Goal: Contribute content: Add original content to the website for others to see

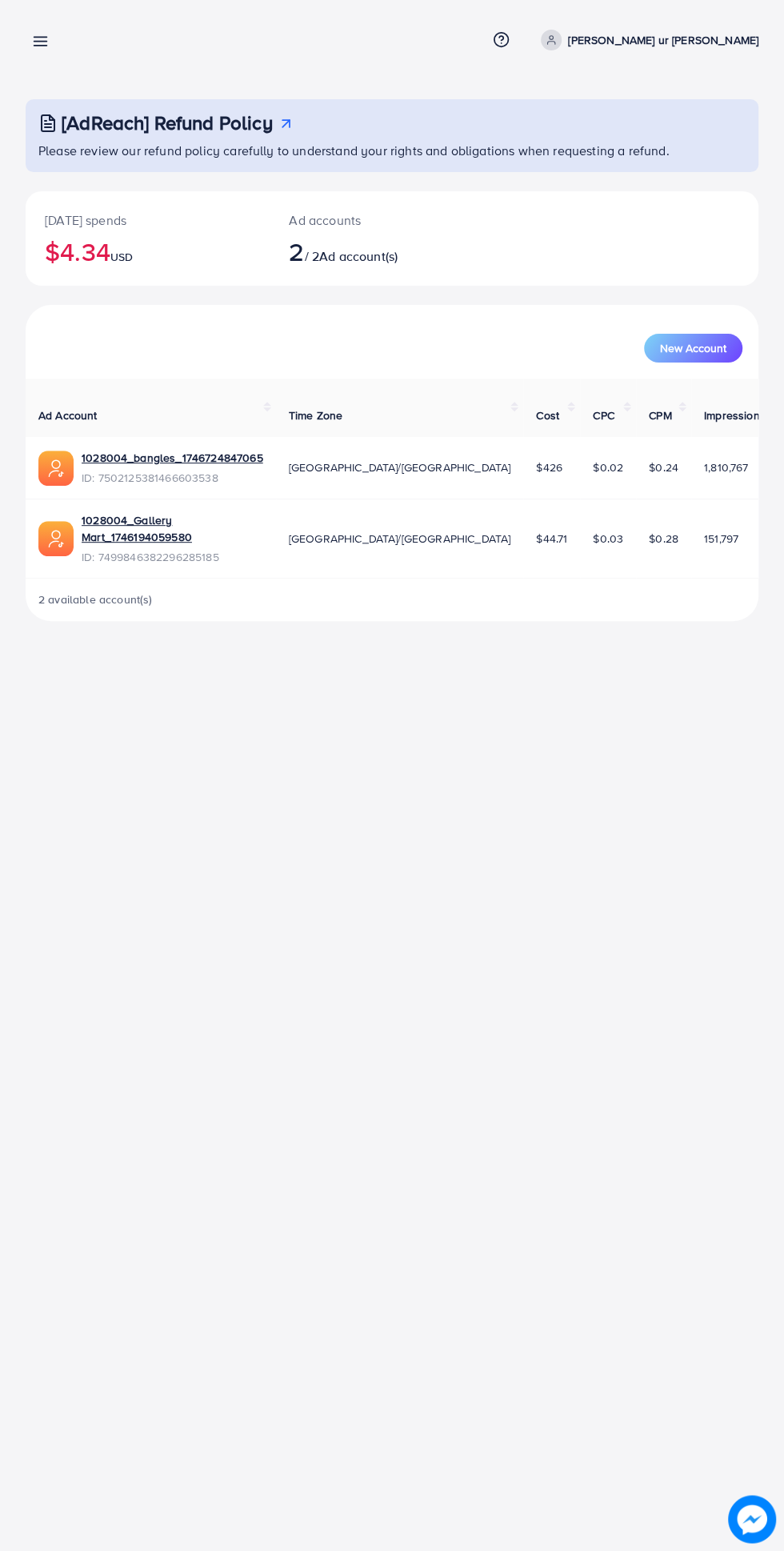
click at [45, 48] on icon at bounding box center [40, 41] width 17 height 17
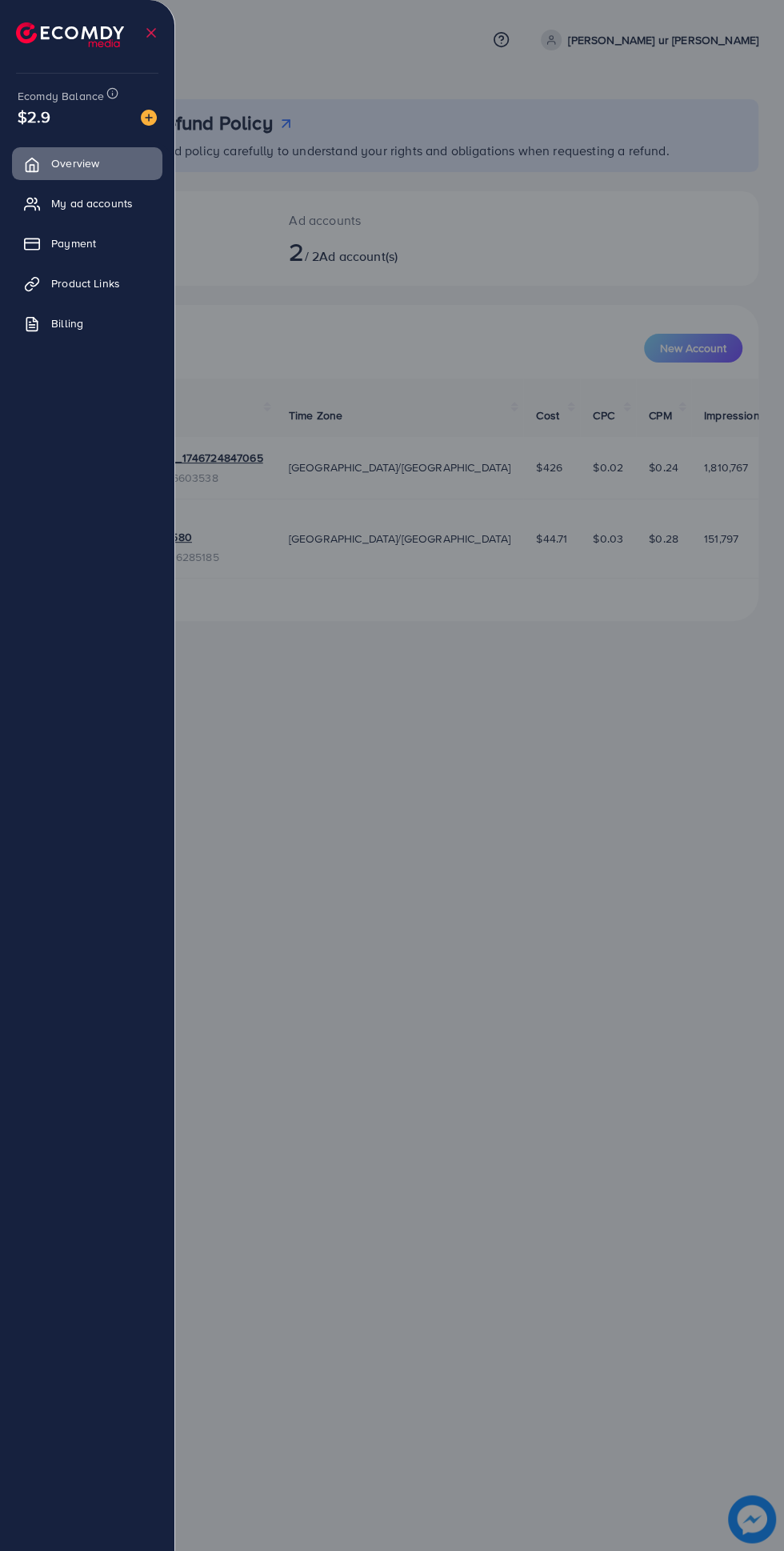
click at [52, 274] on link "Product Links" at bounding box center [87, 283] width 150 height 32
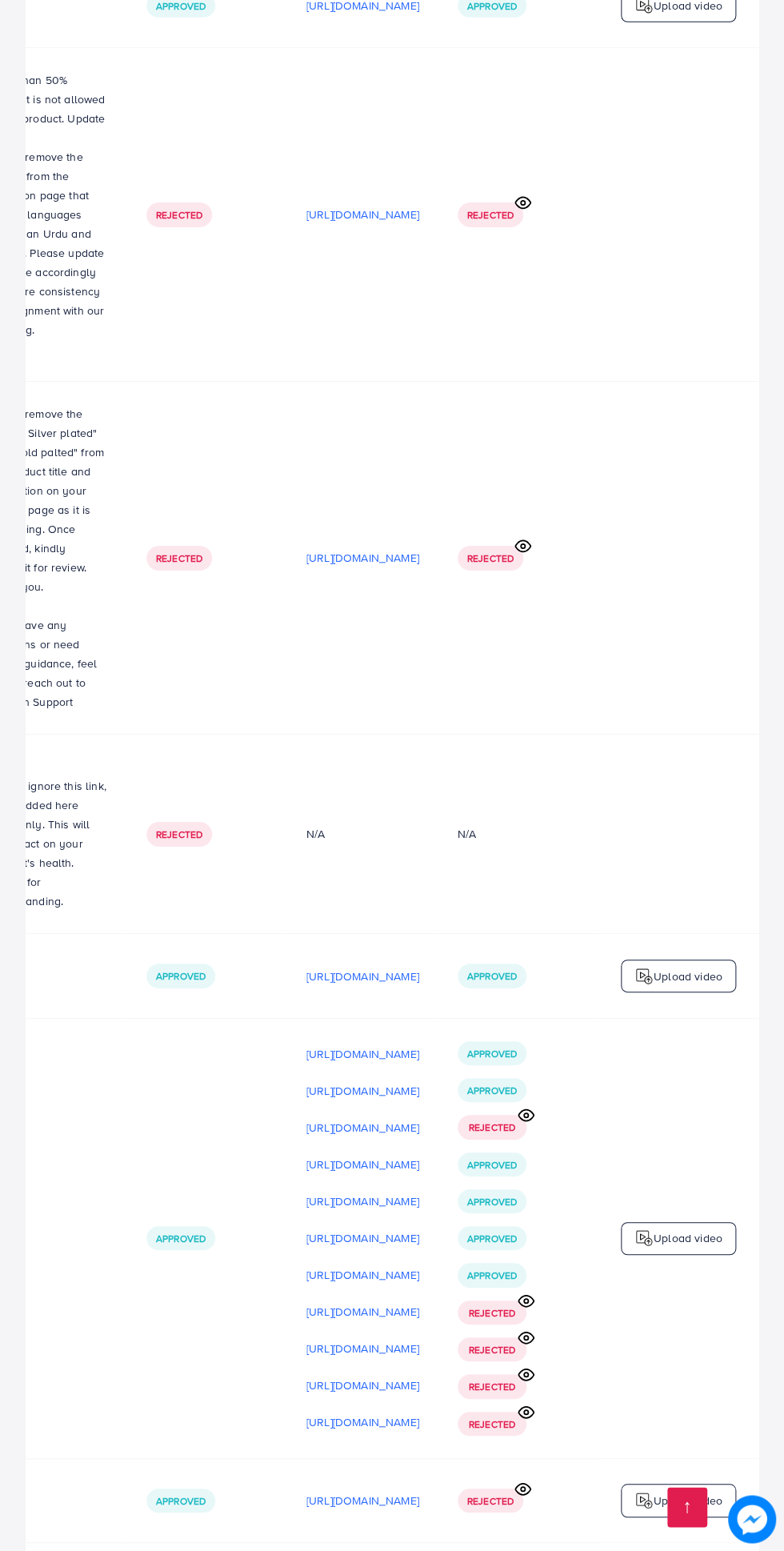
scroll to position [5499, 0]
click at [533, 1292] on icon at bounding box center [526, 1300] width 17 height 17
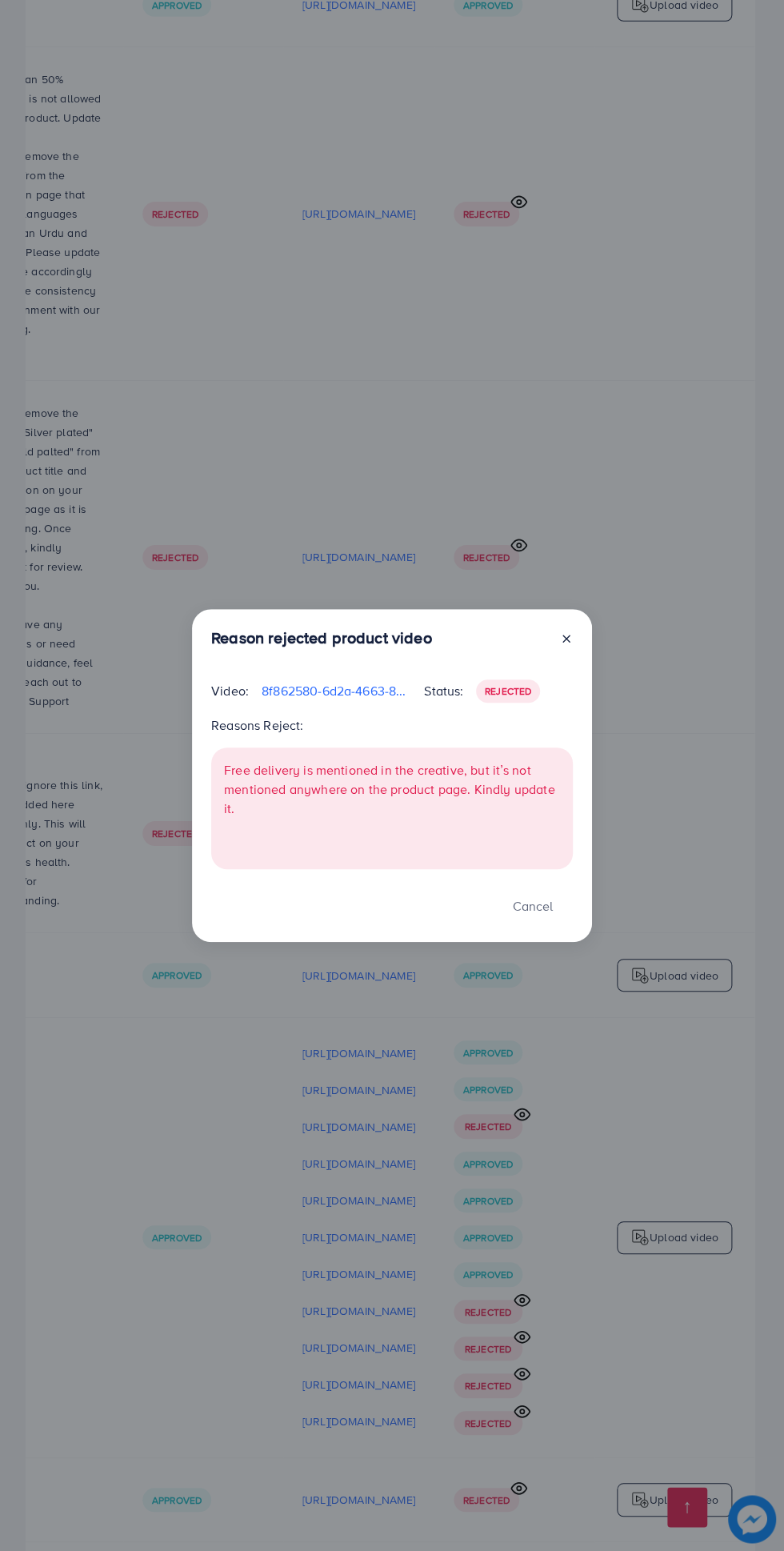
click at [566, 645] on icon at bounding box center [566, 639] width 13 height 13
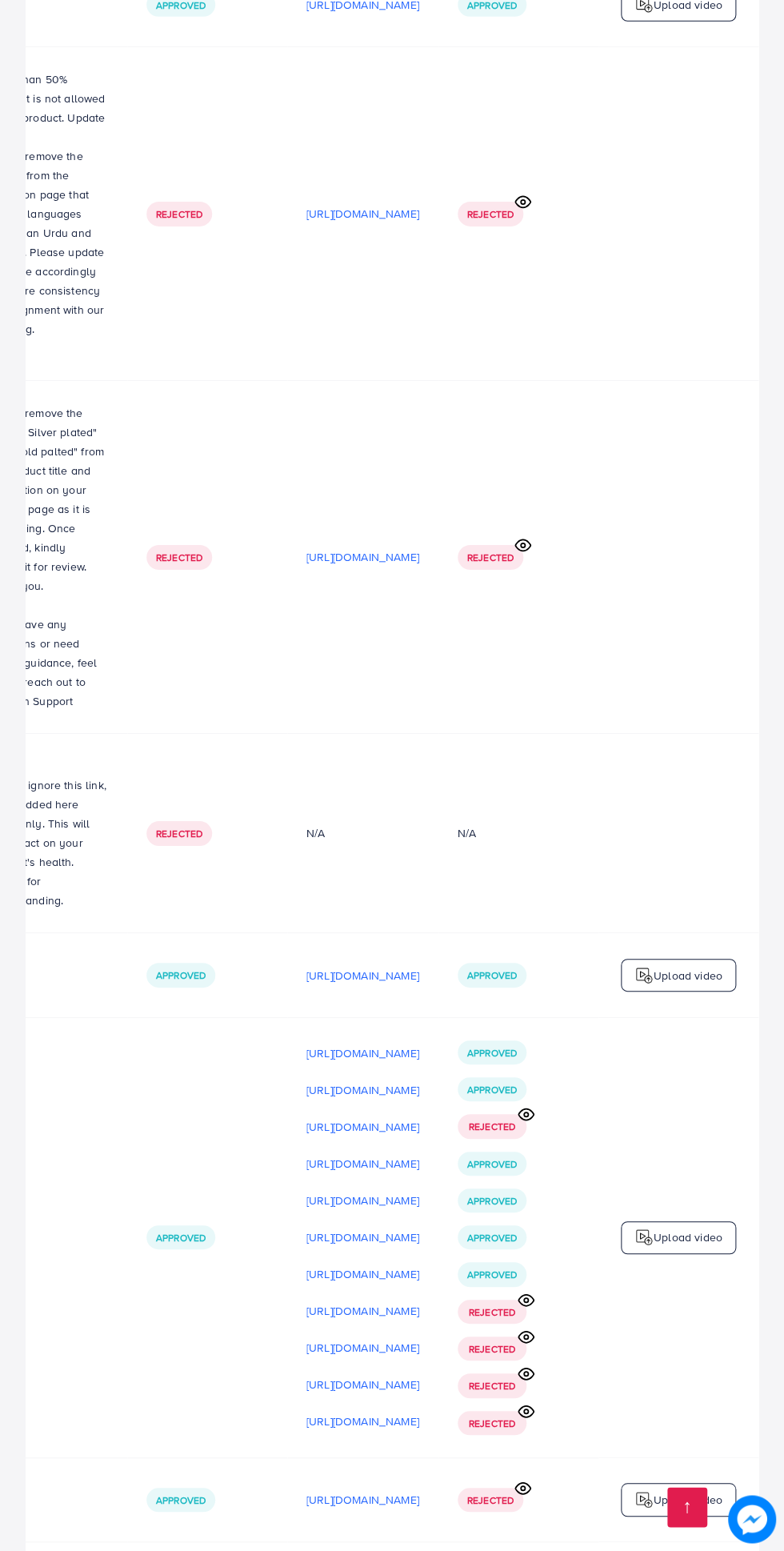
scroll to position [5529, 0]
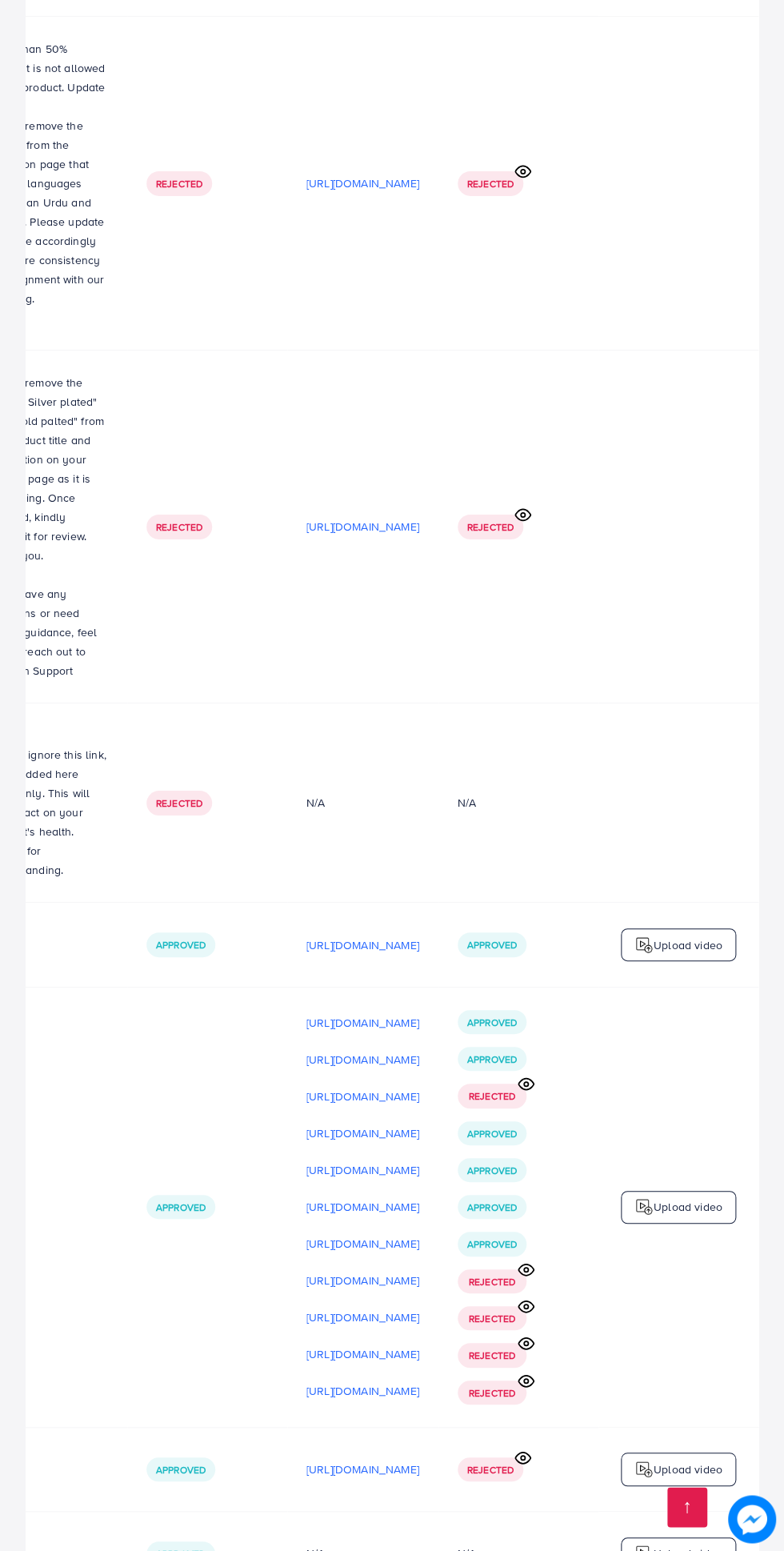
click at [698, 1198] on p "Upload video" at bounding box center [688, 1207] width 69 height 20
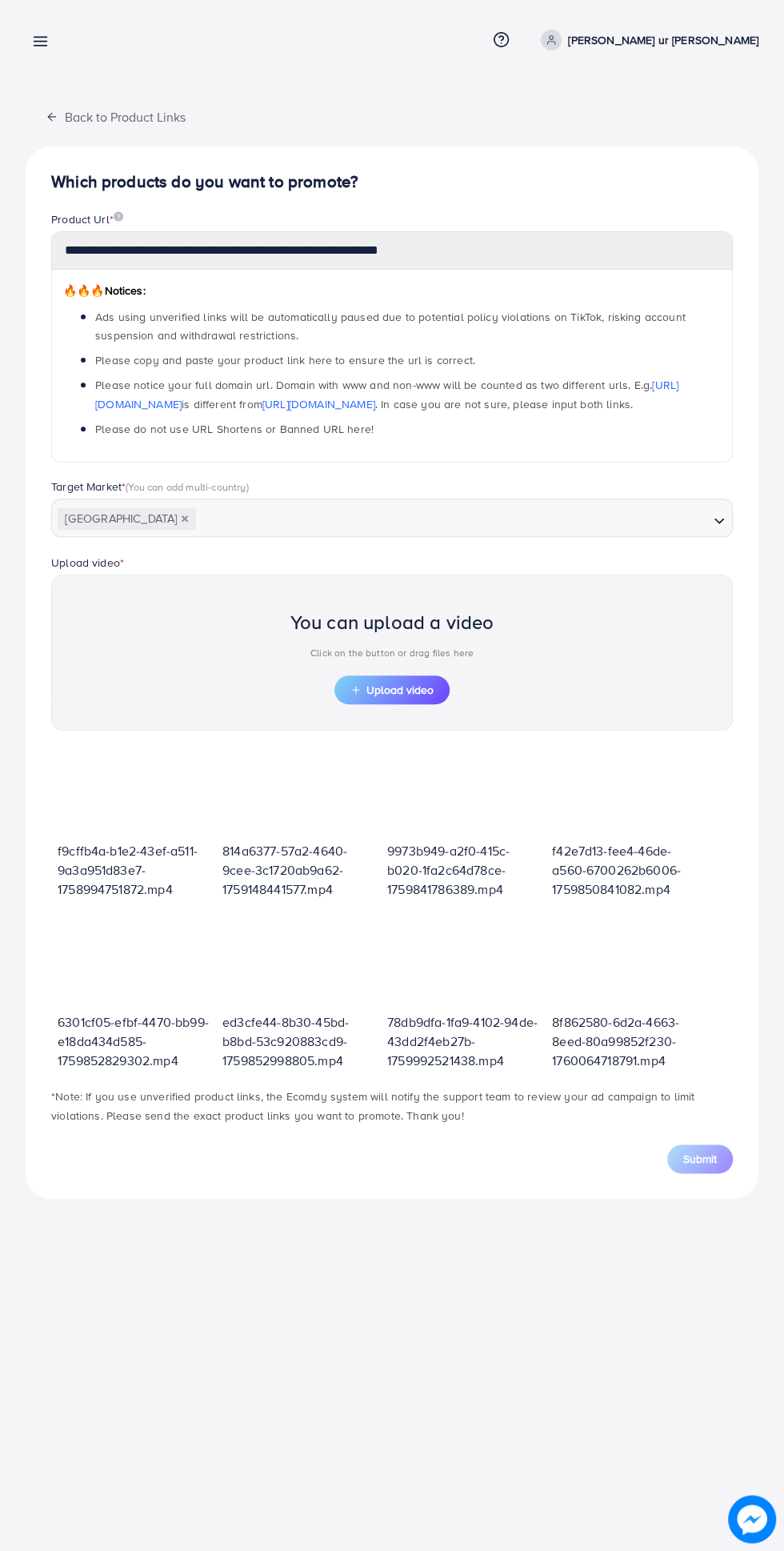
click at [418, 684] on span "Upload video" at bounding box center [392, 690] width 83 height 11
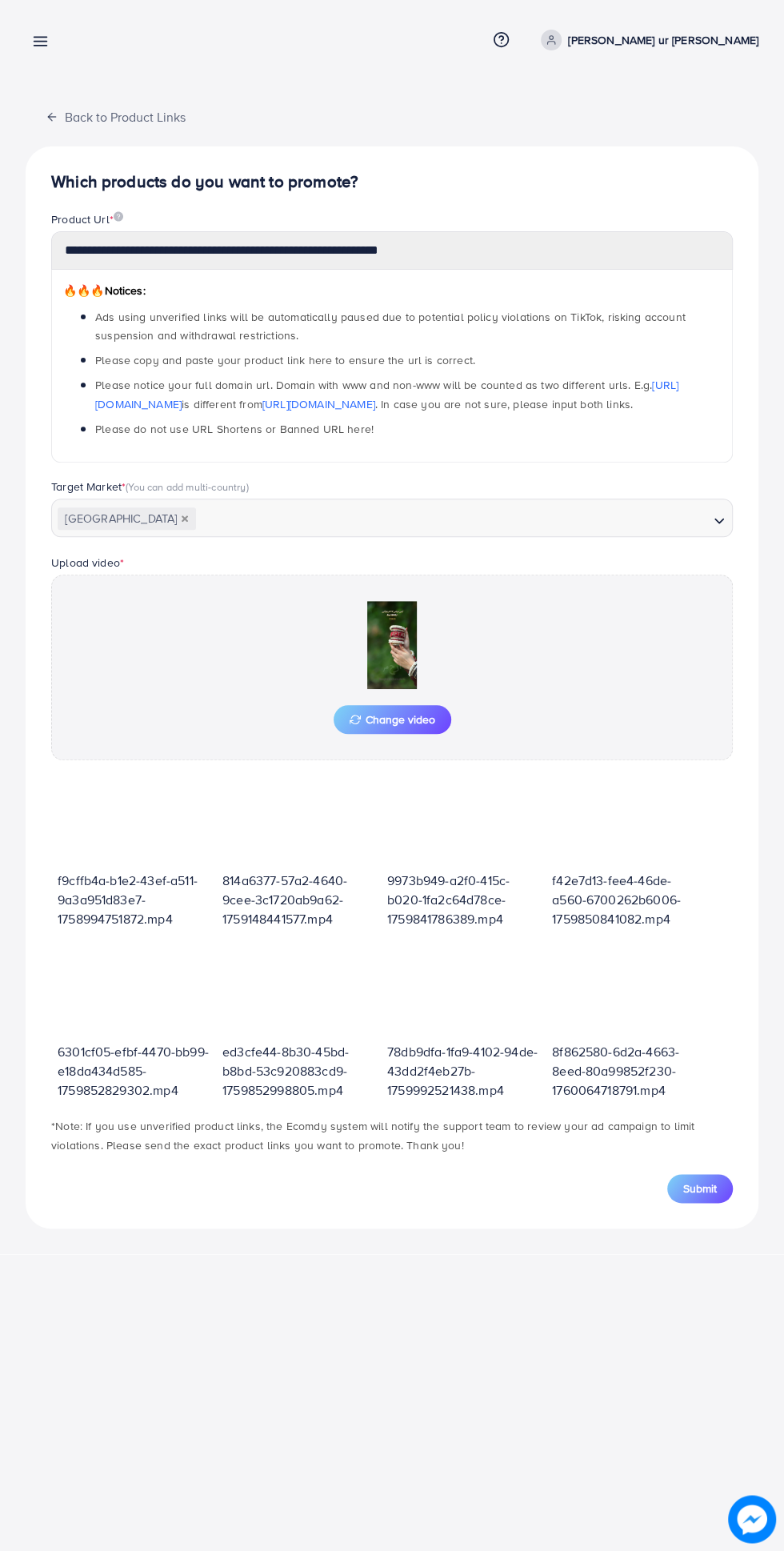
click at [712, 1174] on button "Submit" at bounding box center [700, 1188] width 65 height 29
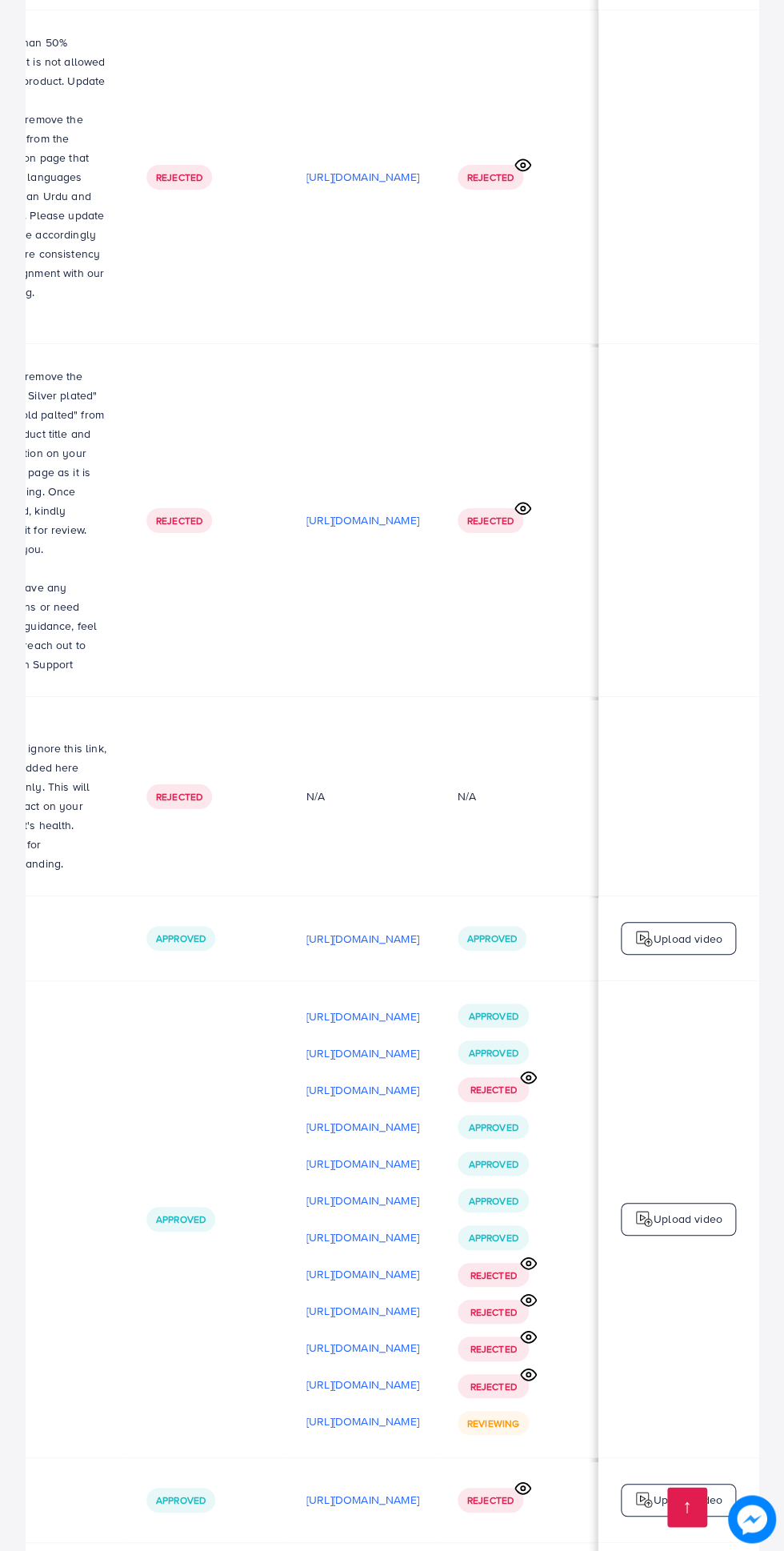
scroll to position [0, 535]
click at [686, 1210] on p "Upload video" at bounding box center [688, 1219] width 69 height 20
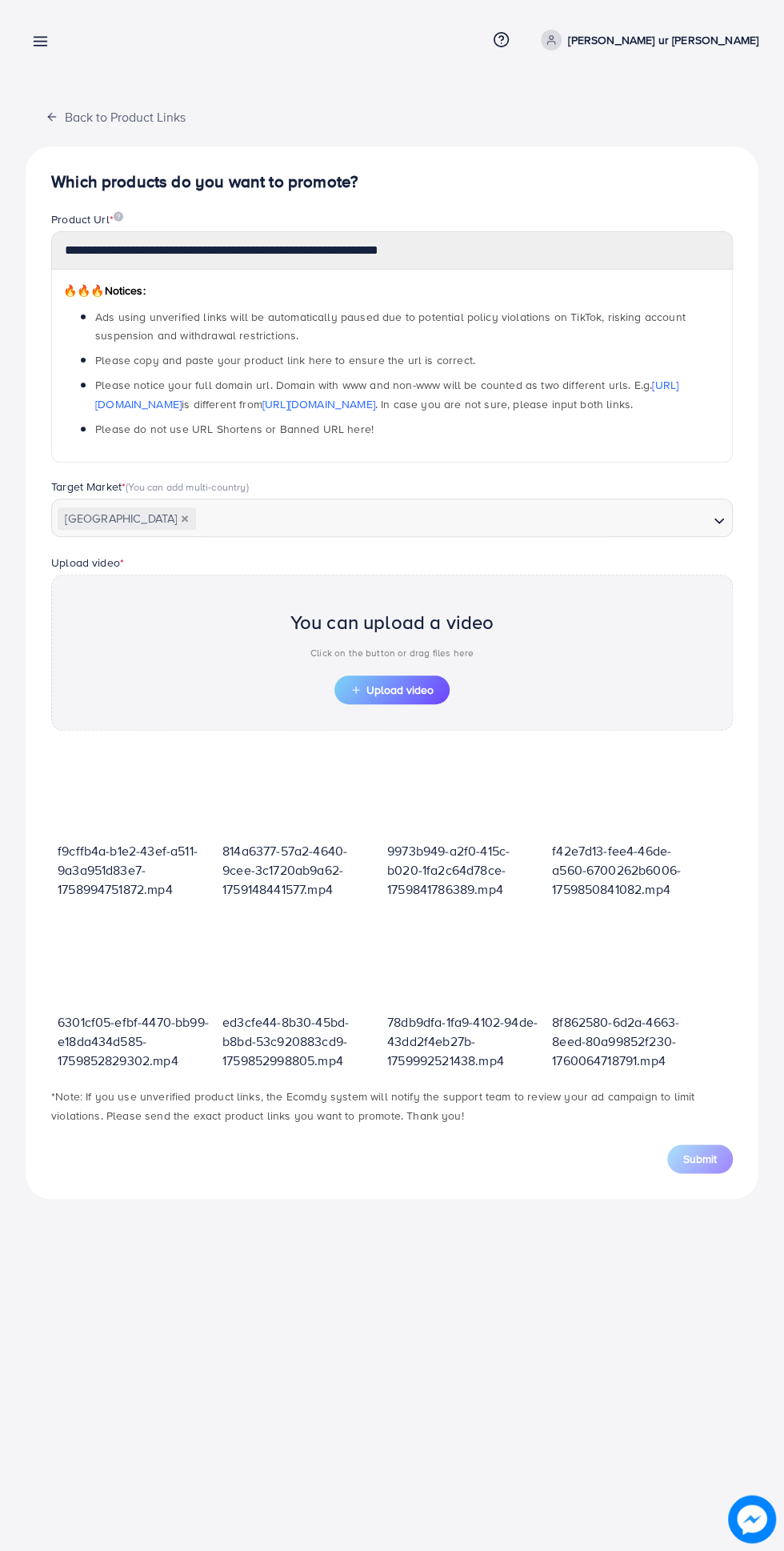
click at [412, 687] on span "Upload video" at bounding box center [392, 690] width 83 height 11
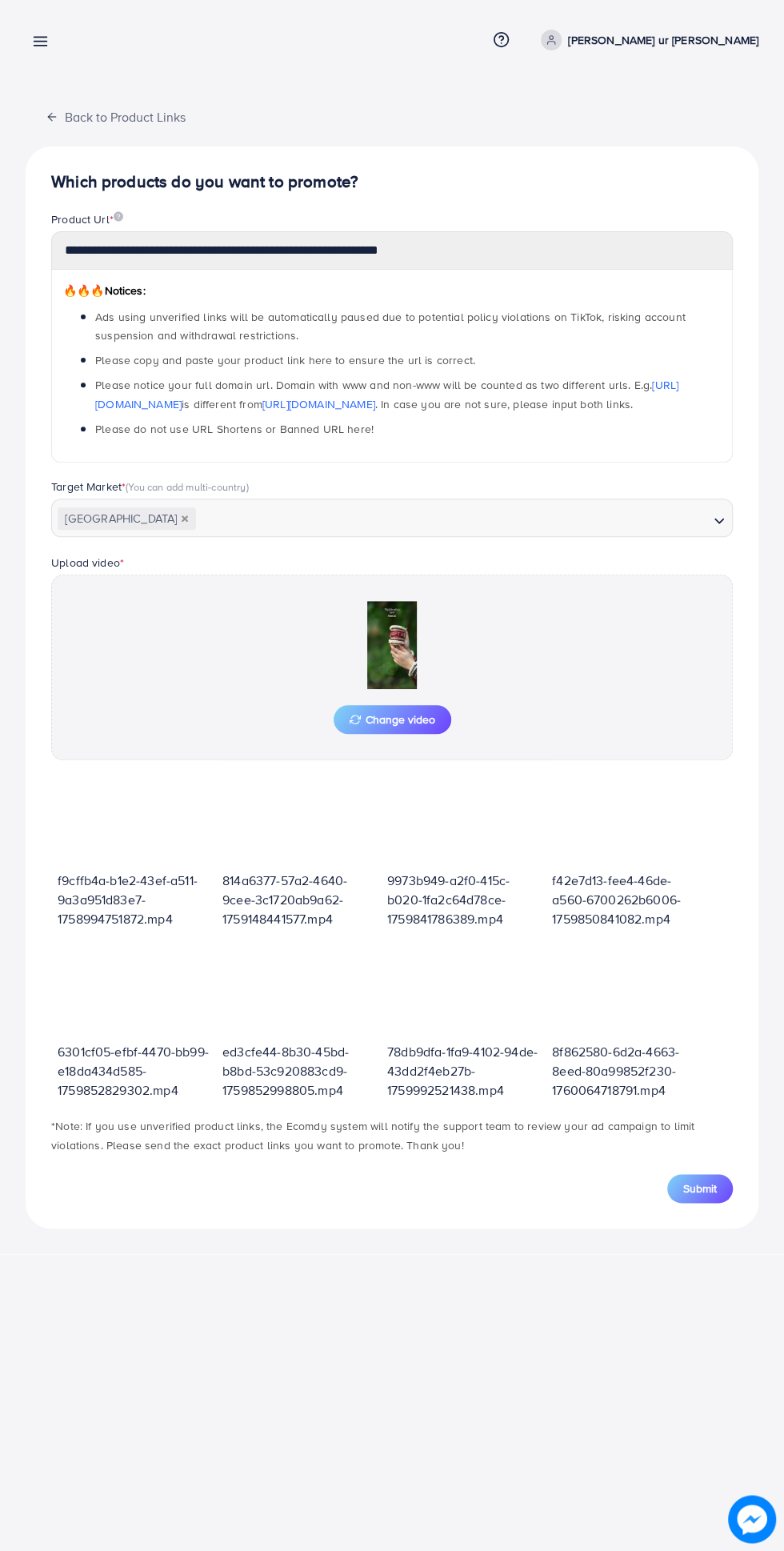
click at [542, 1445] on div "**********" at bounding box center [392, 775] width 784 height 1551
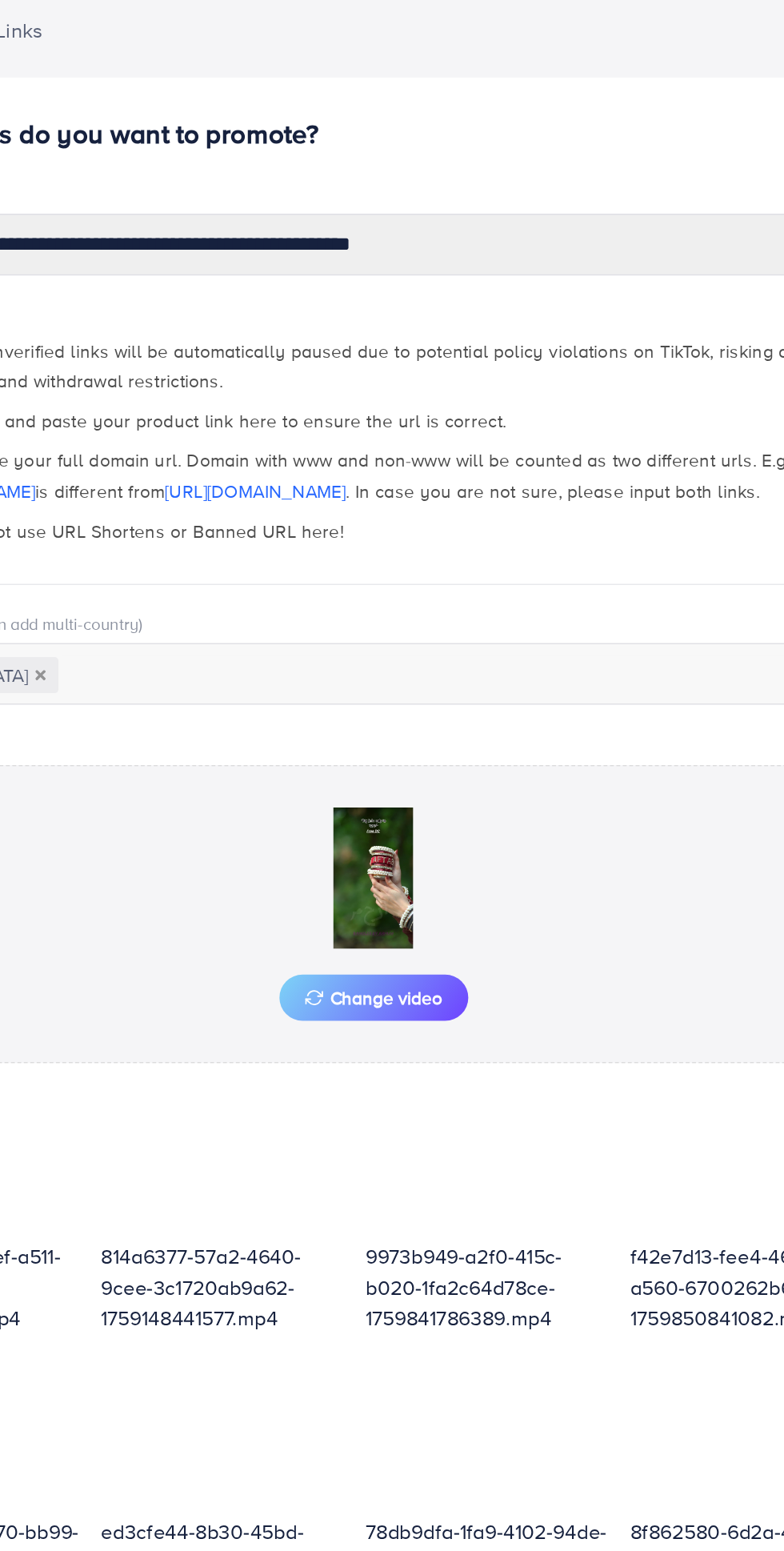
scroll to position [1, 0]
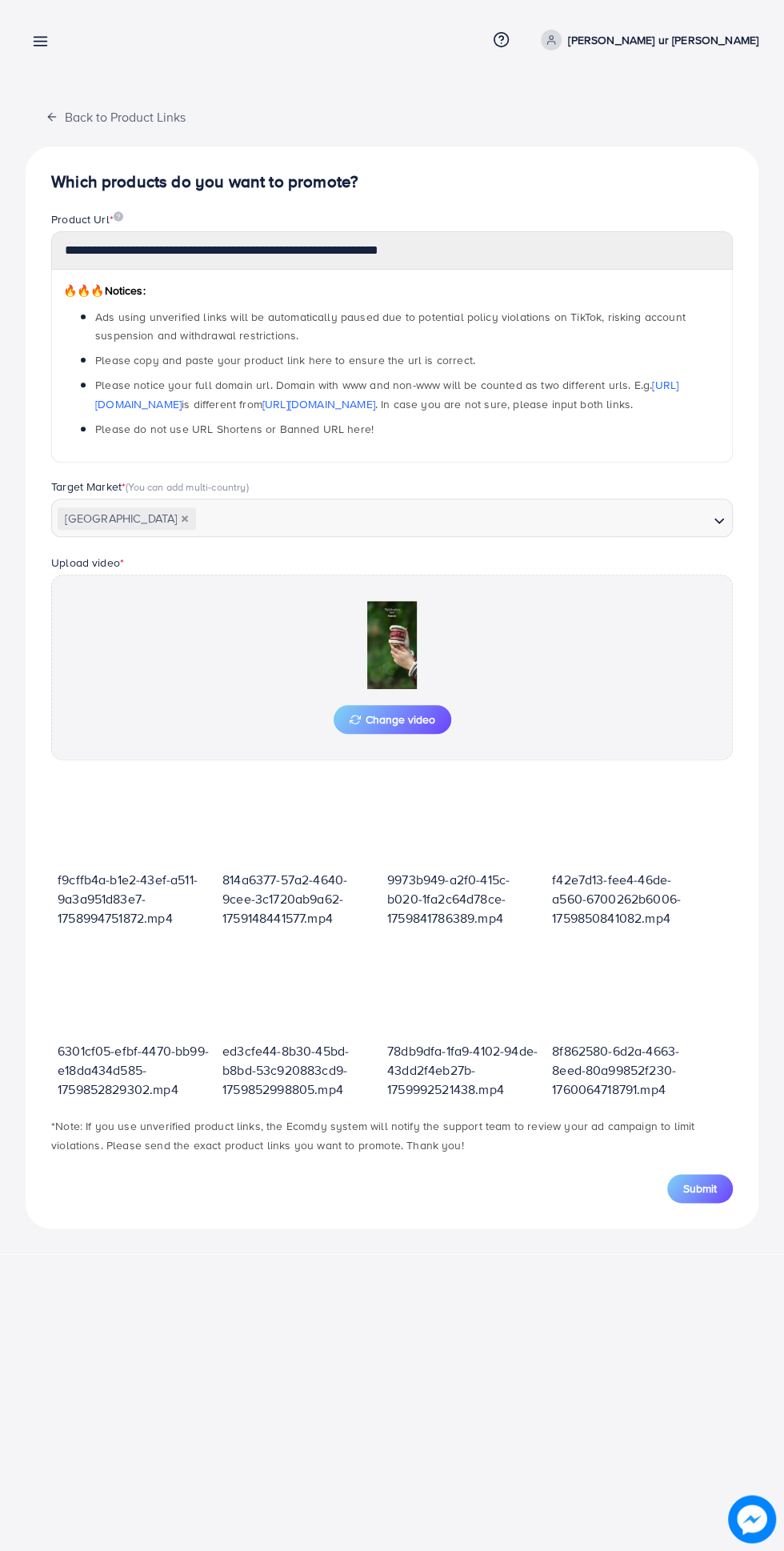
click at [705, 1185] on span "Submit" at bounding box center [700, 1188] width 34 height 16
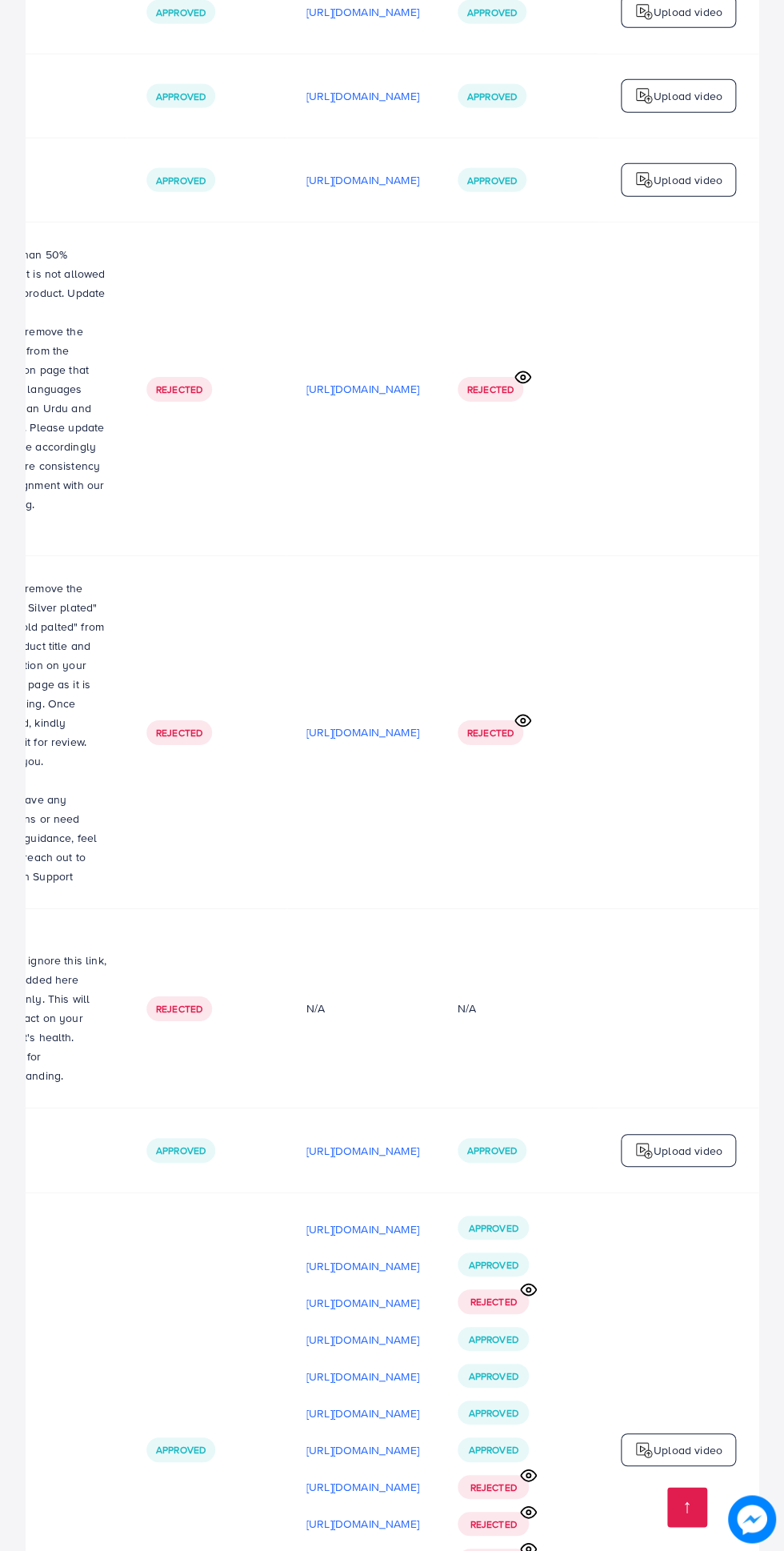
scroll to position [5573, 0]
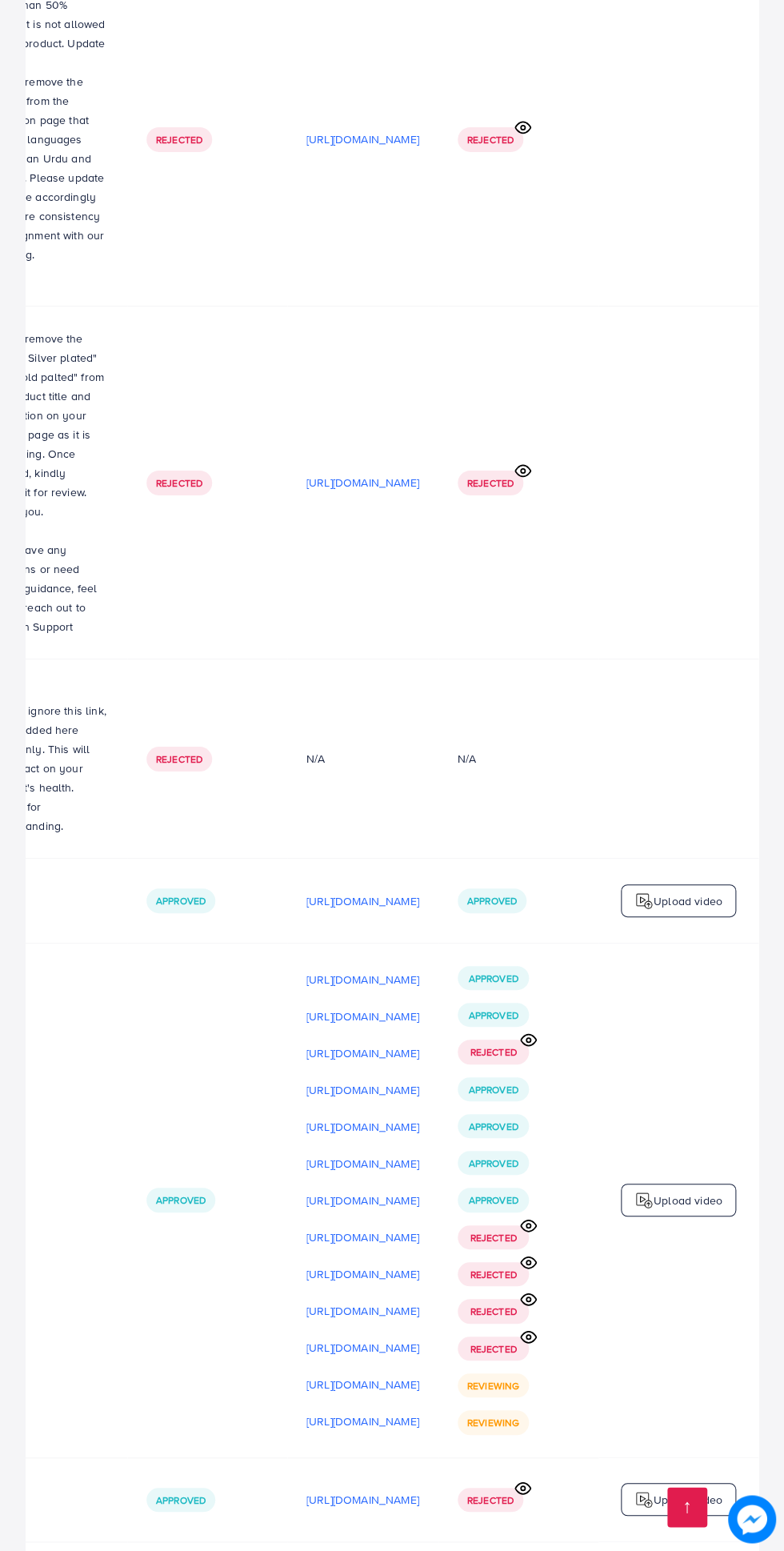
click at [690, 1191] on p "Upload video" at bounding box center [688, 1200] width 69 height 20
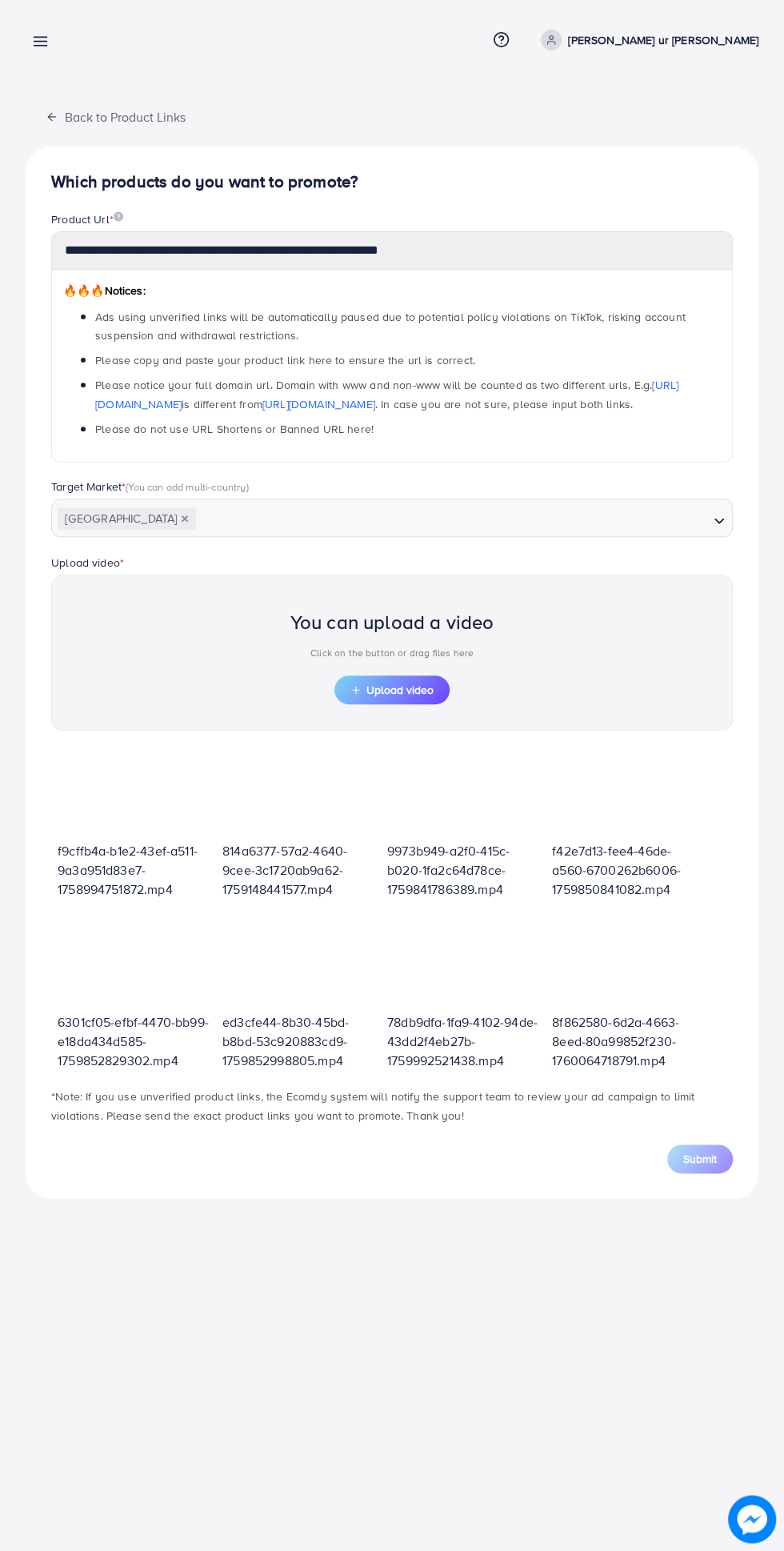
click at [421, 684] on span "Upload video" at bounding box center [392, 690] width 83 height 11
click at [398, 687] on span "Upload video" at bounding box center [392, 690] width 83 height 11
click at [418, 687] on span "Upload video" at bounding box center [392, 690] width 83 height 11
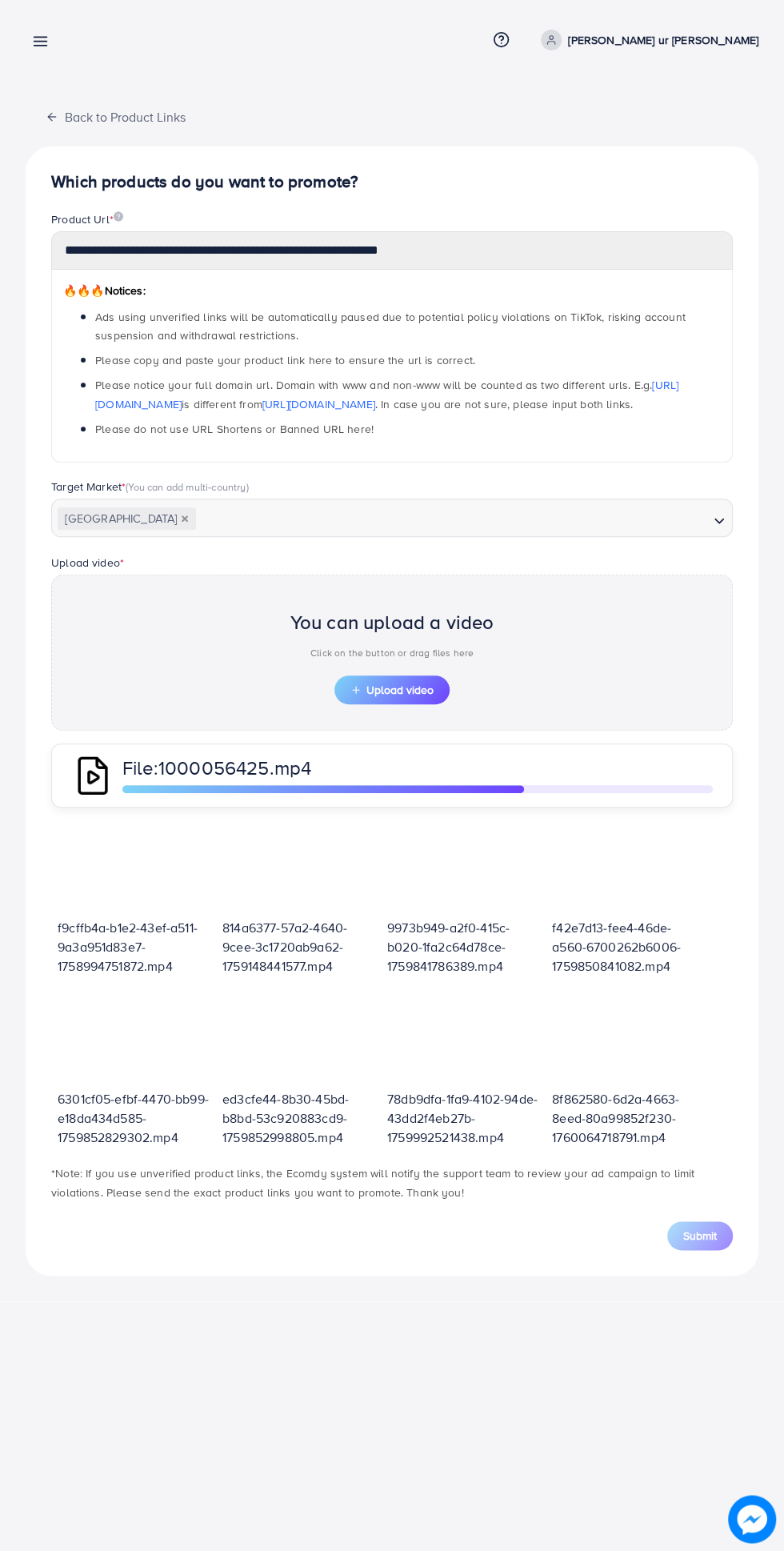
click at [414, 687] on span "Upload video" at bounding box center [392, 690] width 83 height 11
click at [51, 117] on line "button" at bounding box center [51, 117] width 7 height 0
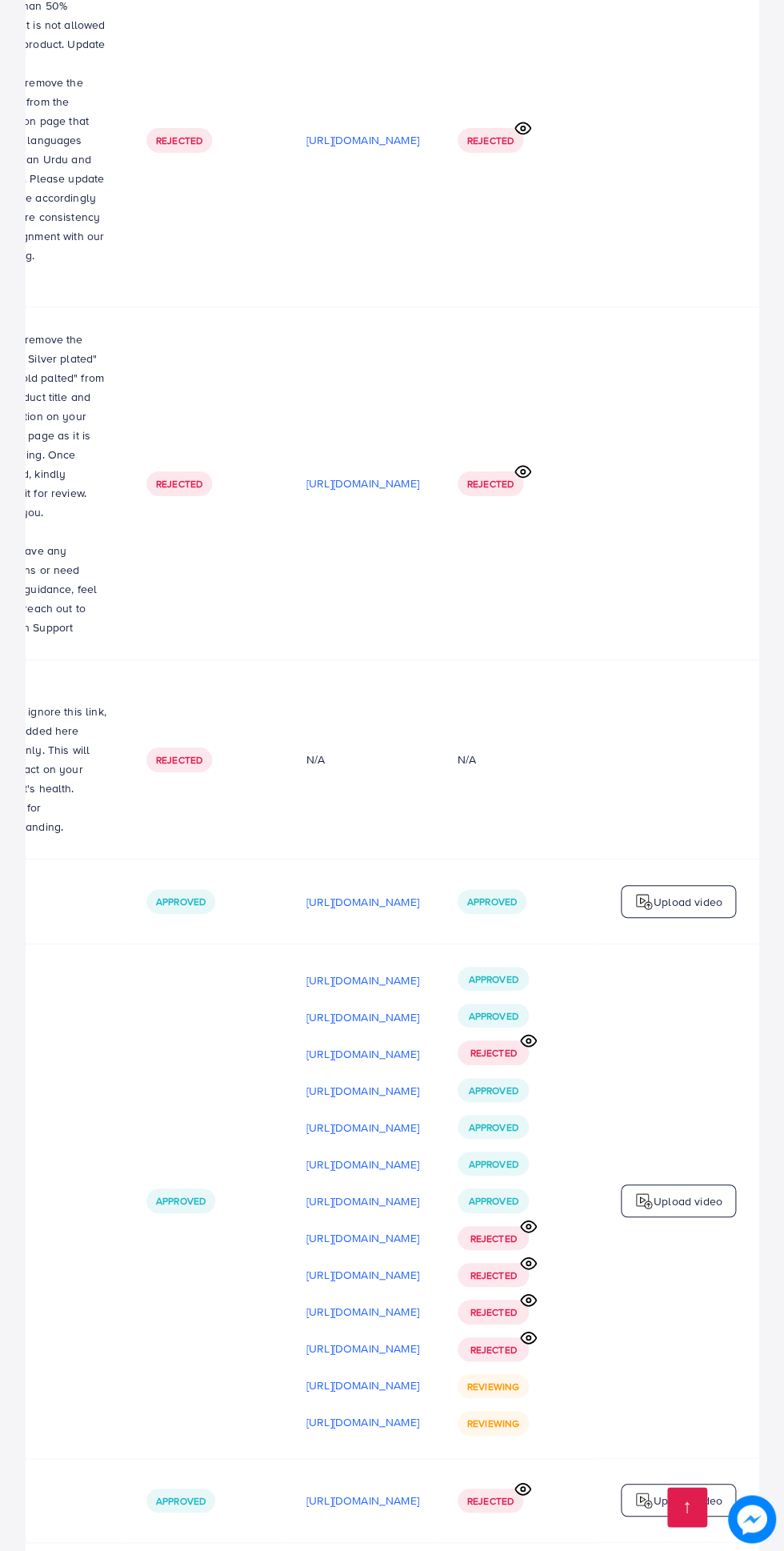
scroll to position [5573, 0]
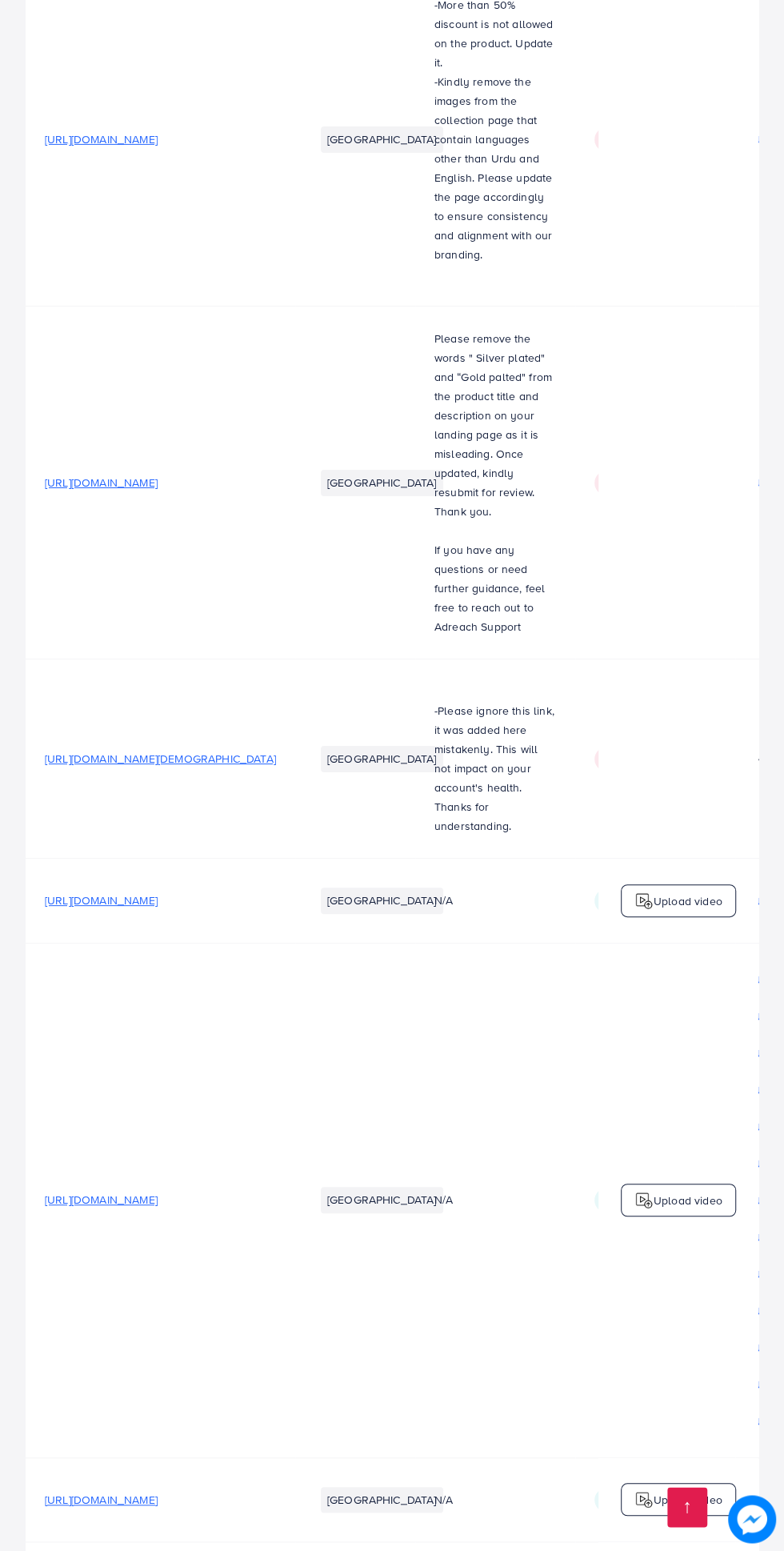
scroll to position [0, 535]
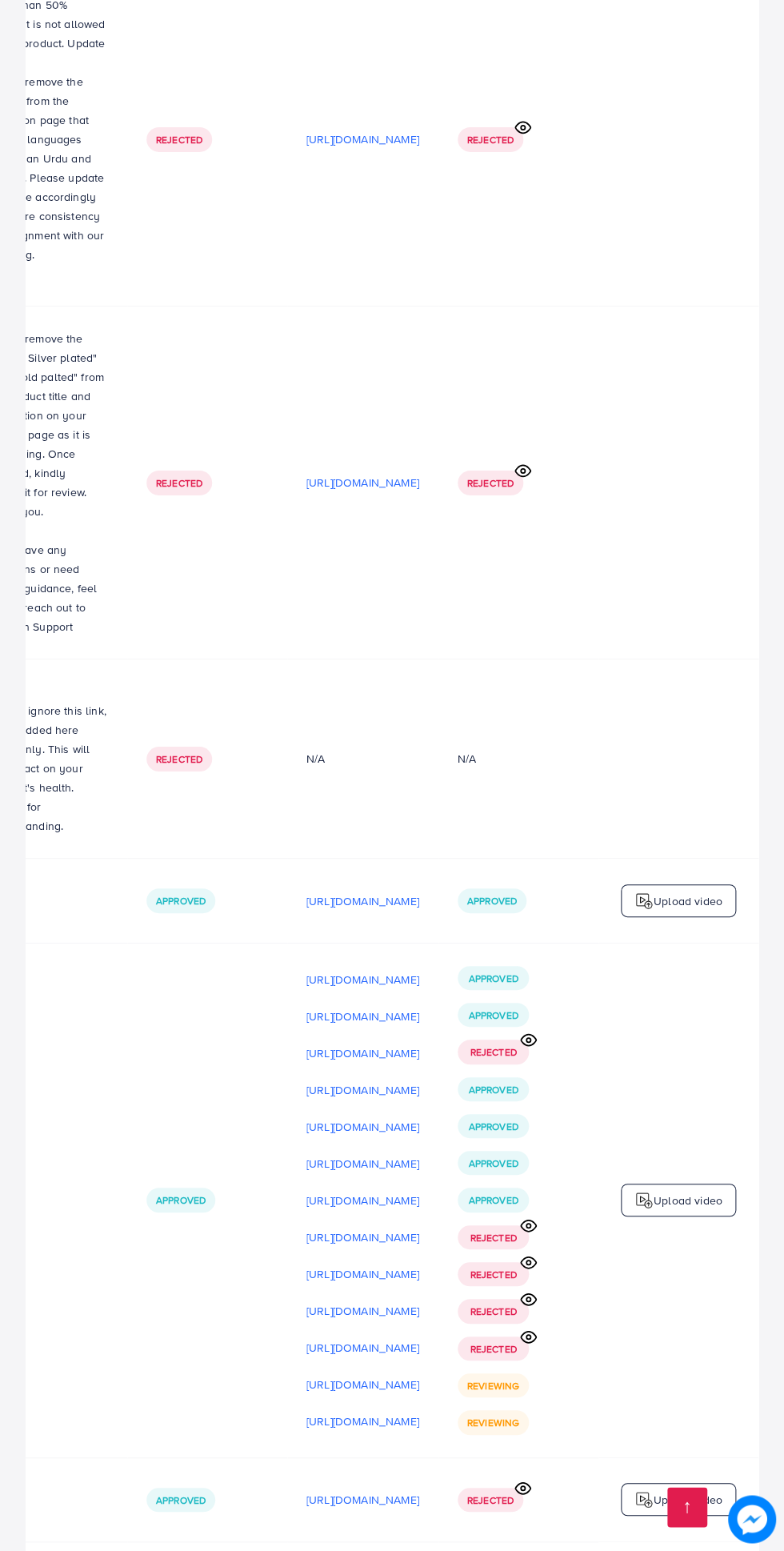
click at [687, 1191] on p "Upload video" at bounding box center [688, 1200] width 69 height 20
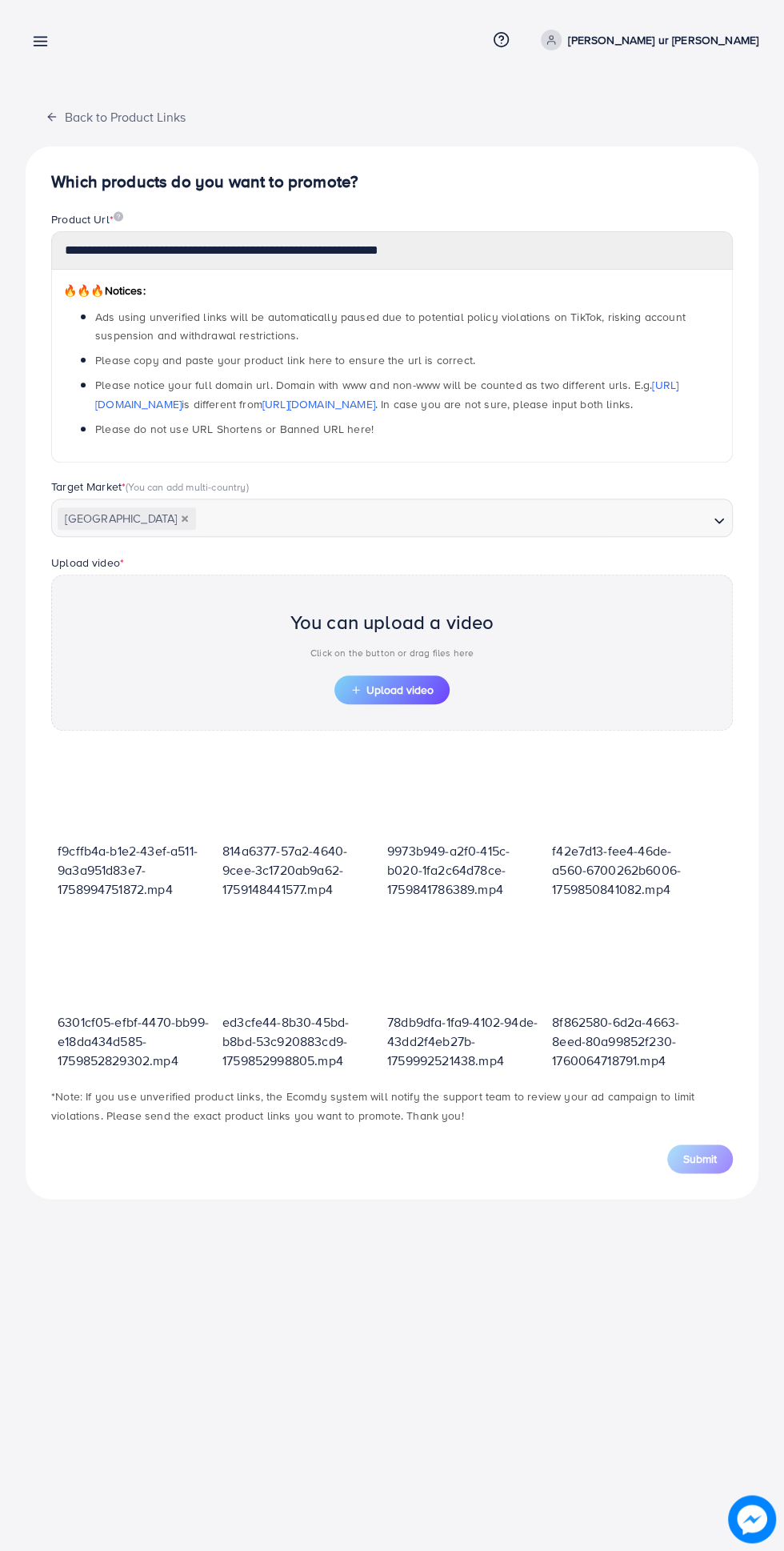
click at [408, 690] on span "Upload video" at bounding box center [392, 690] width 83 height 11
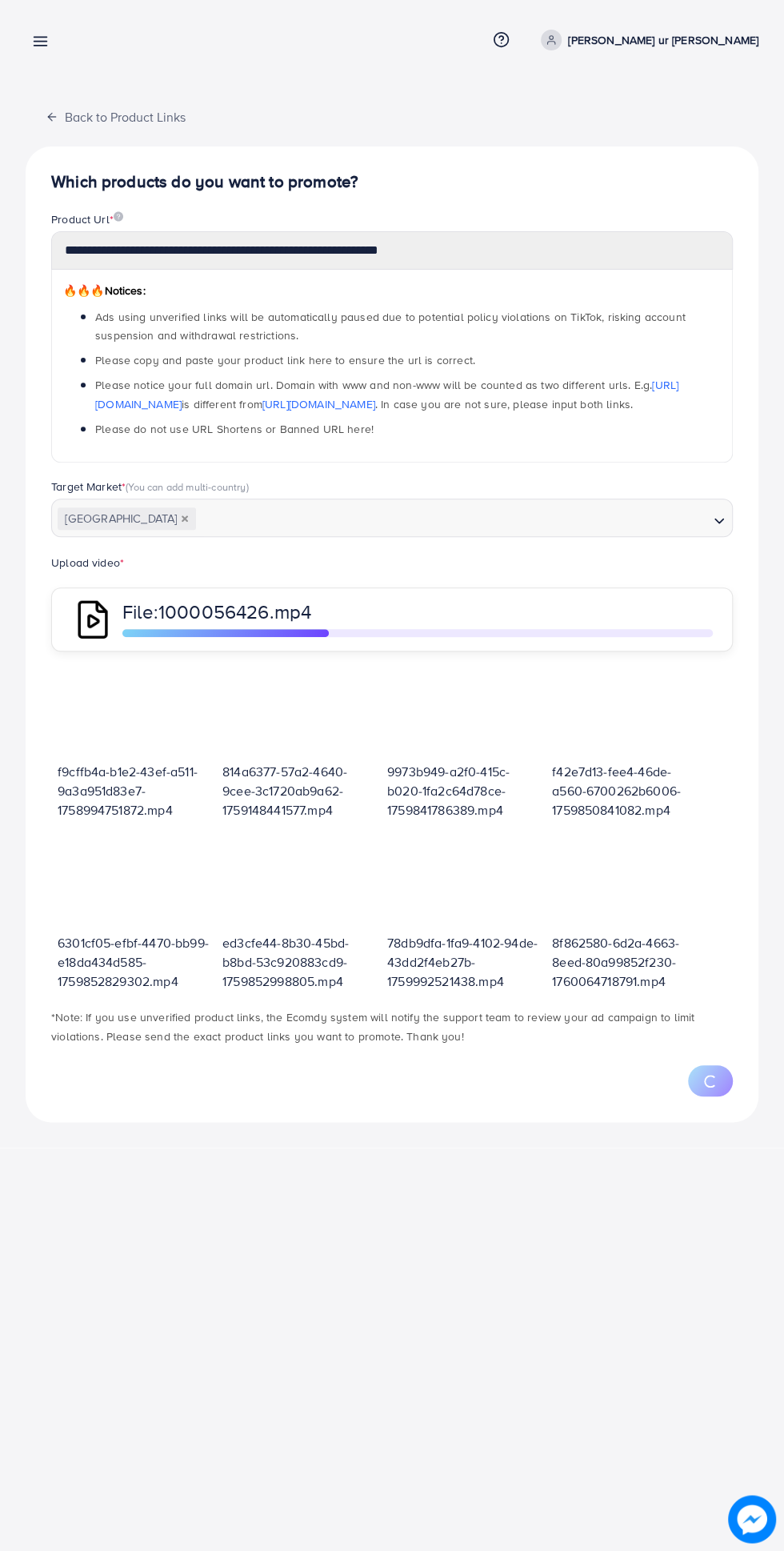
click at [698, 39] on p "[PERSON_NAME] ur [PERSON_NAME]" at bounding box center [663, 40] width 191 height 20
click at [706, 48] on p "[PERSON_NAME] ur [PERSON_NAME]" at bounding box center [663, 40] width 191 height 20
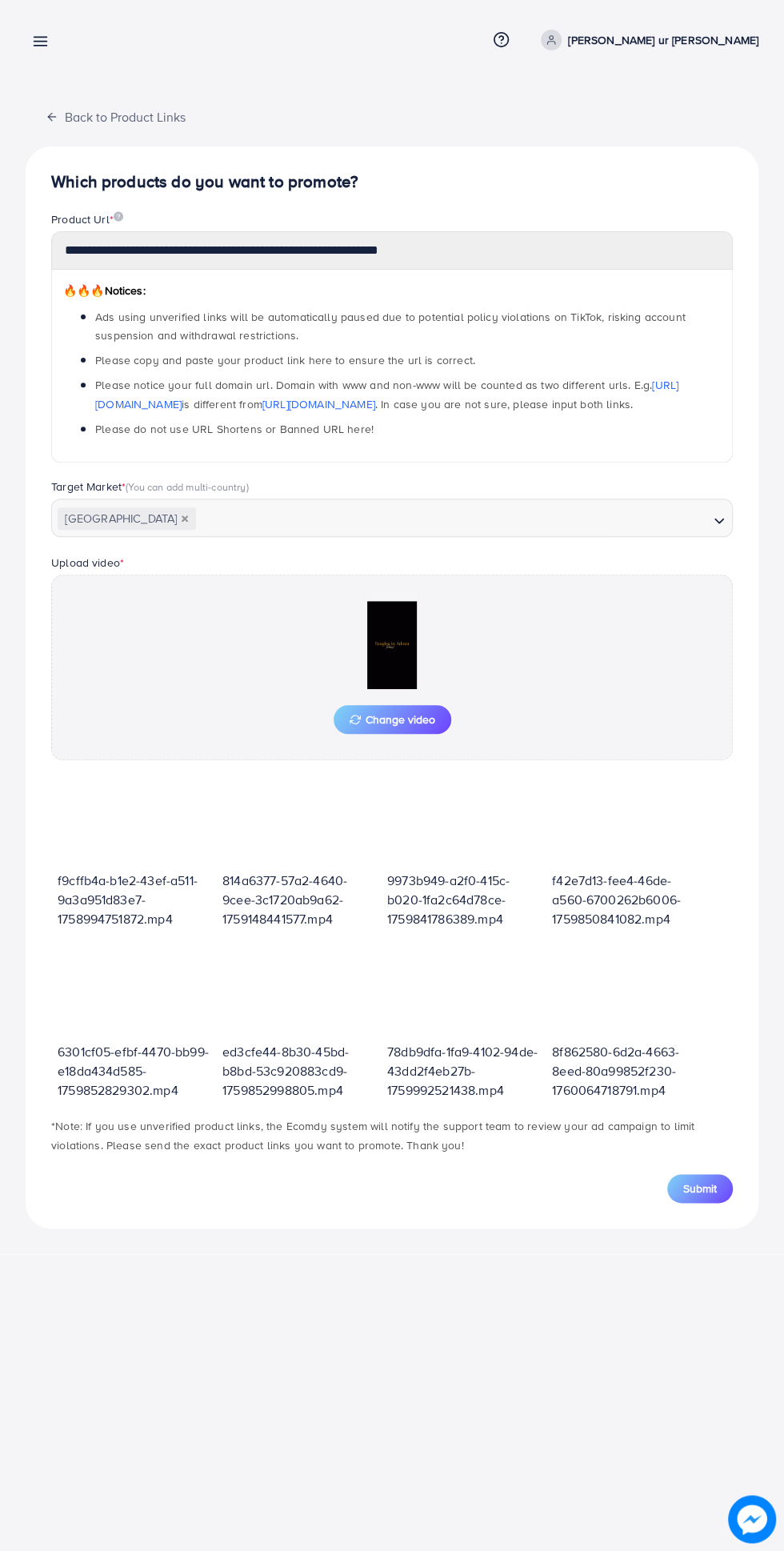
click at [699, 1185] on span "Submit" at bounding box center [700, 1188] width 34 height 16
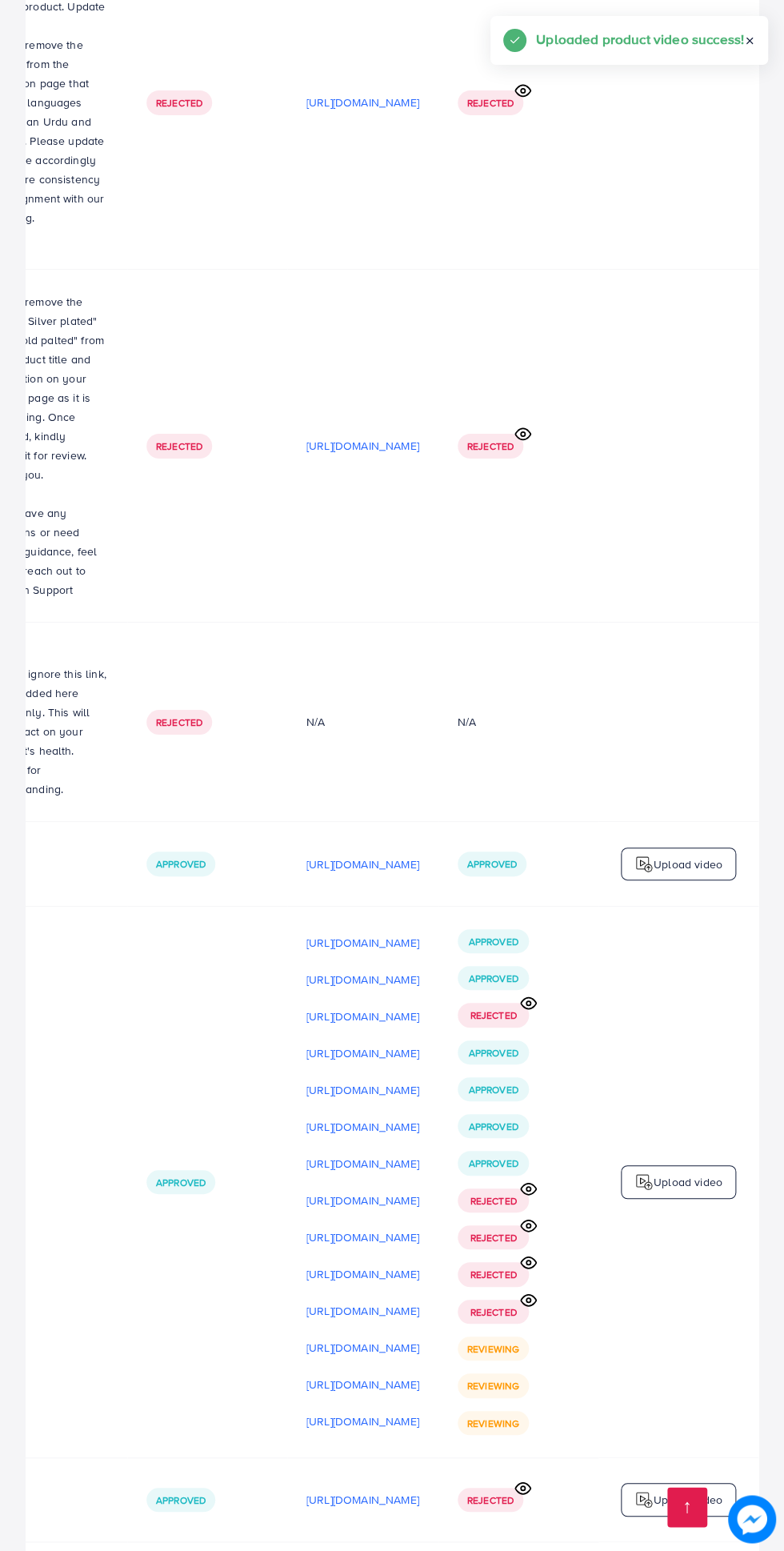
scroll to position [5610, 0]
click at [532, 1181] on icon at bounding box center [529, 1189] width 17 height 17
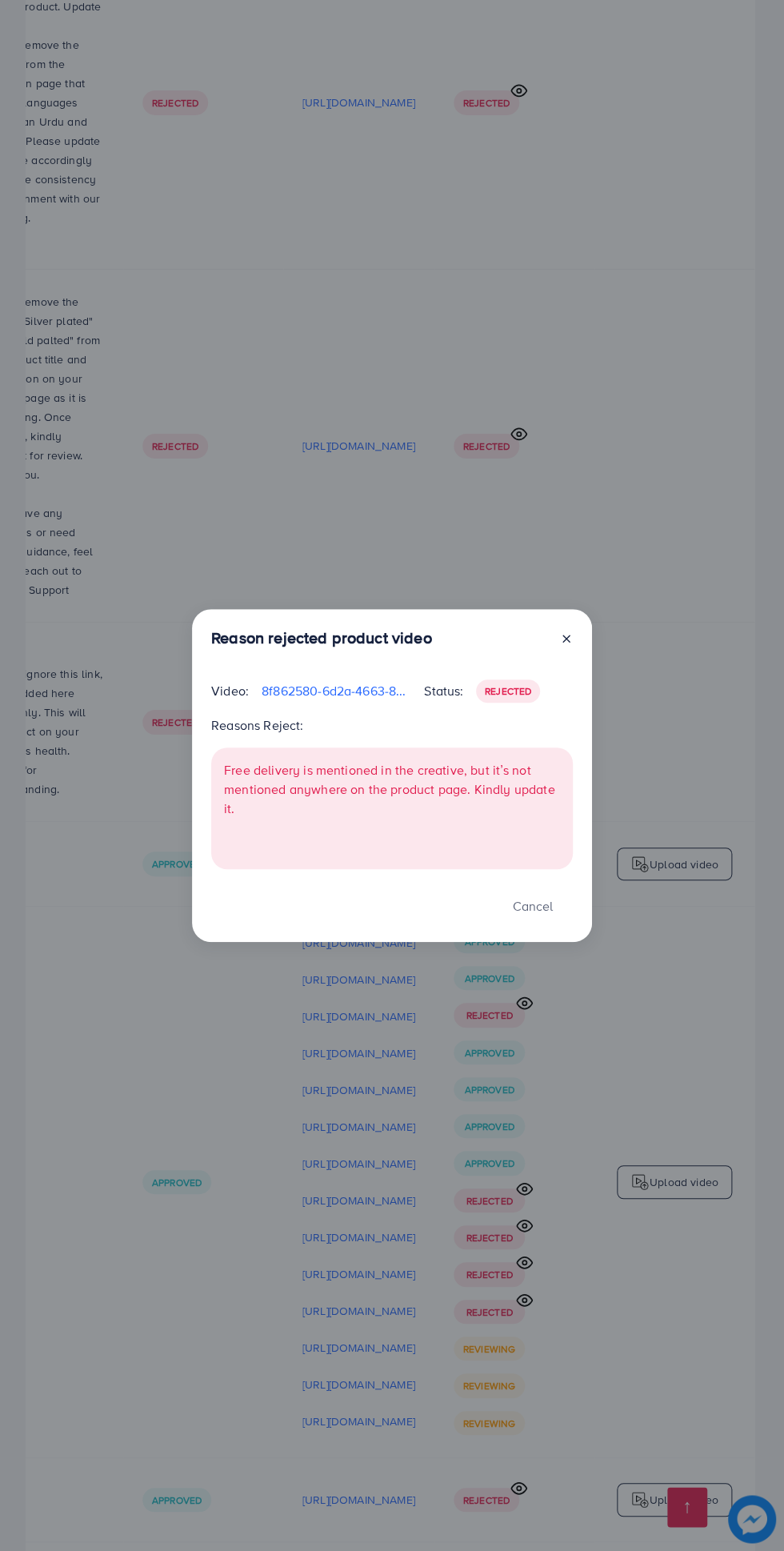
click at [520, 698] on span "Rejected" at bounding box center [508, 691] width 47 height 14
click at [489, 838] on p at bounding box center [392, 827] width 336 height 20
click at [565, 642] on line at bounding box center [566, 639] width 7 height 7
